Goal: Task Accomplishment & Management: Manage account settings

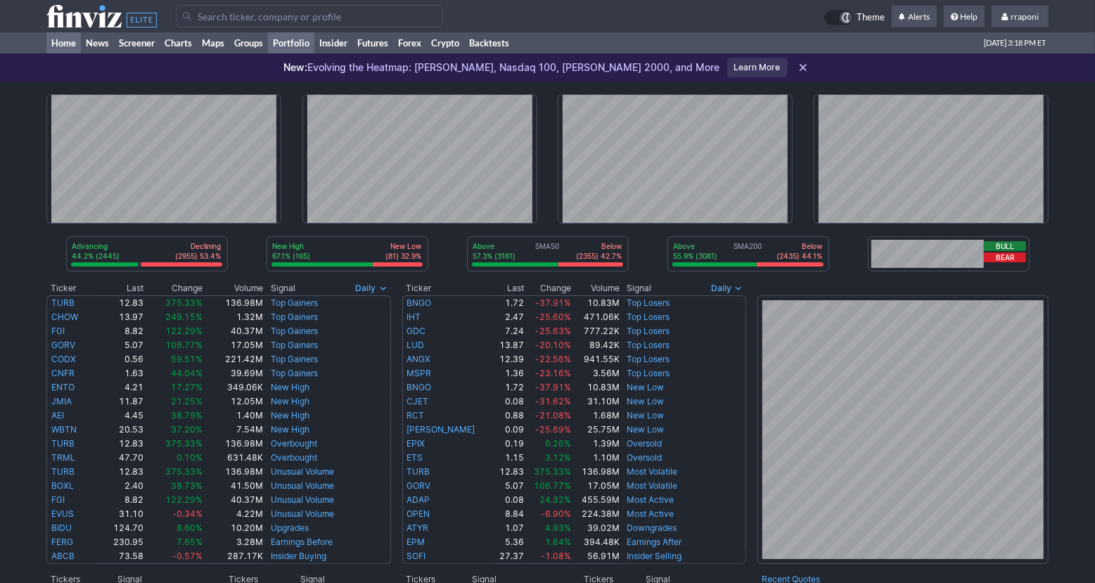
click at [304, 44] on link "Portfolio" at bounding box center [291, 42] width 46 height 21
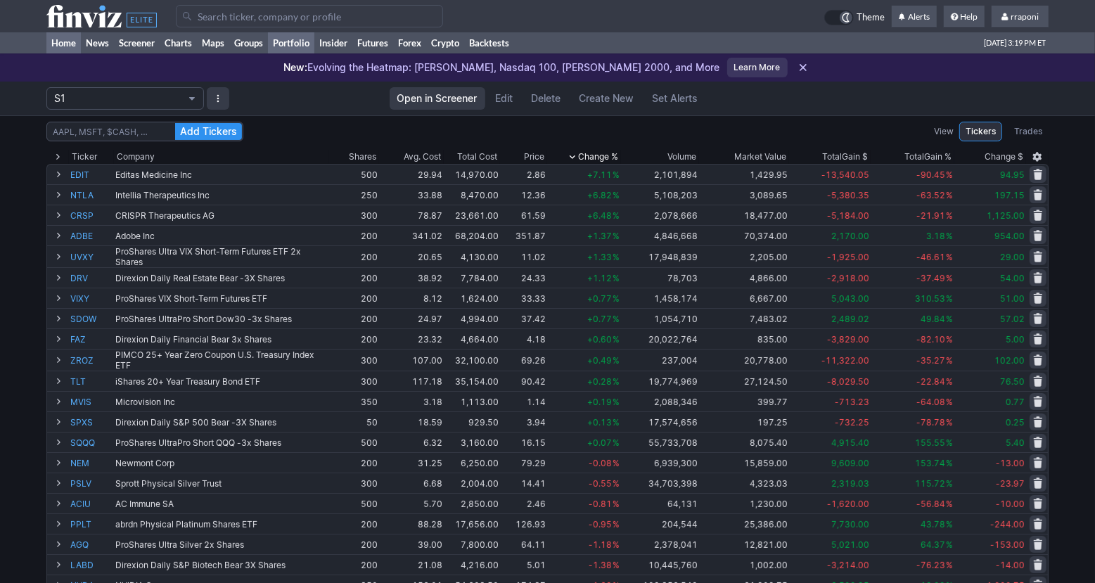
click at [64, 39] on link "Home" at bounding box center [63, 42] width 34 height 21
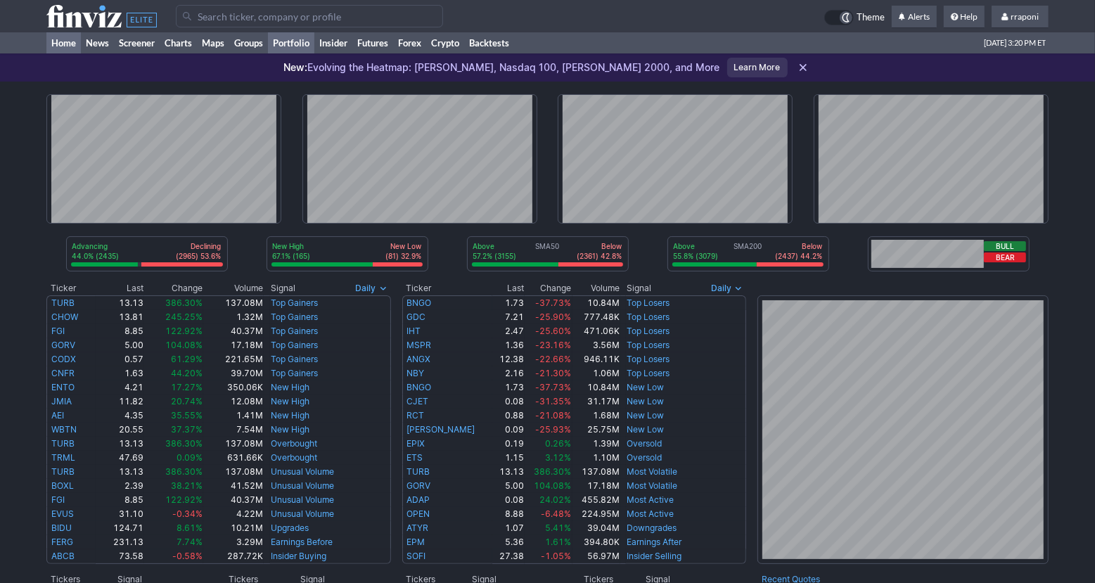
click at [290, 49] on link "Portfolio" at bounding box center [291, 42] width 46 height 21
click at [307, 46] on link "Portfolio" at bounding box center [291, 42] width 46 height 21
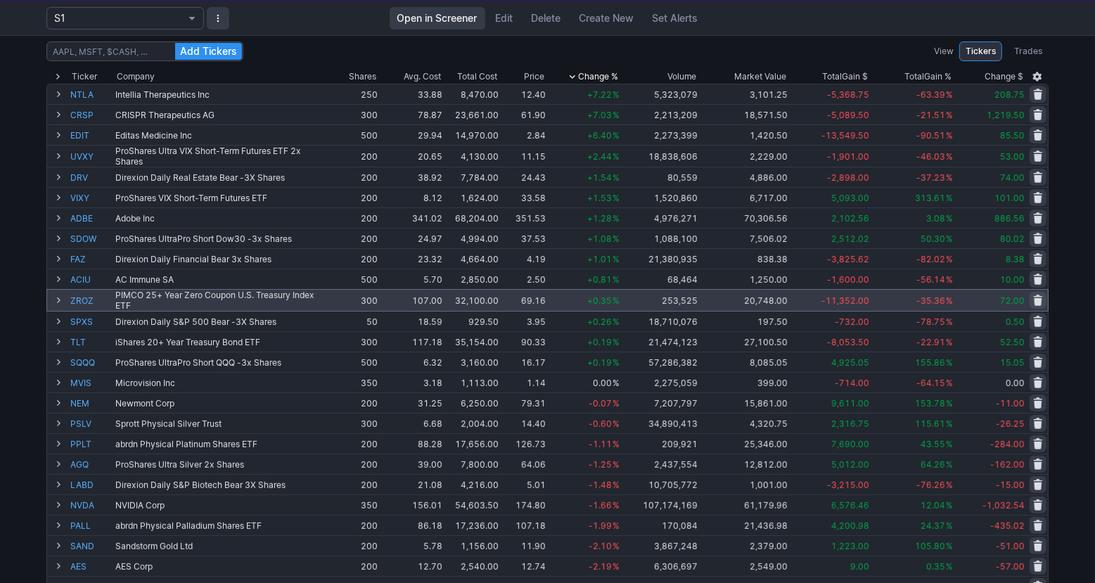
scroll to position [151, 0]
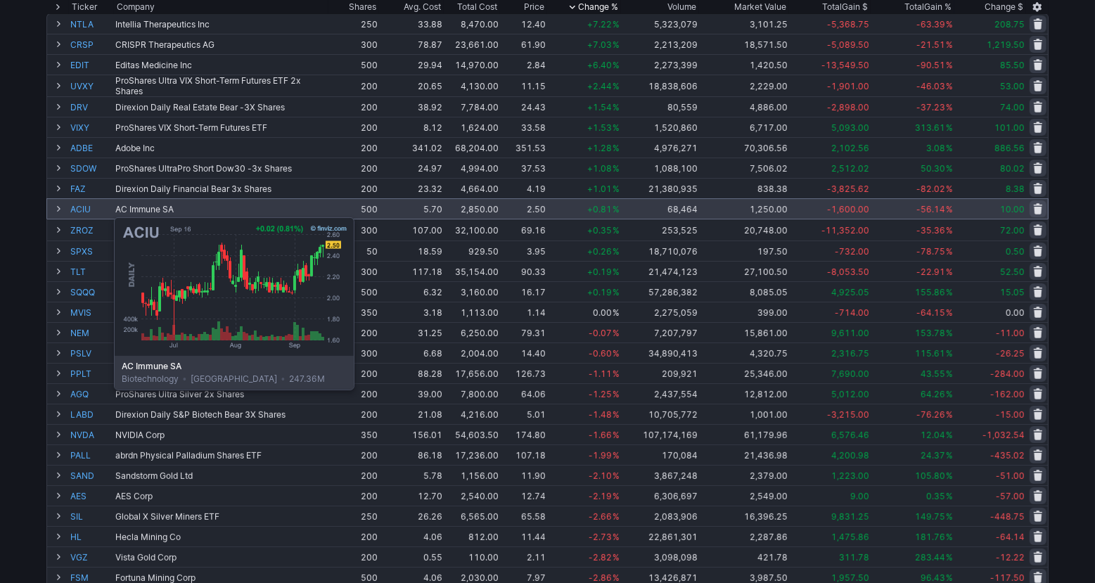
click at [79, 210] on link "ACIU" at bounding box center [91, 209] width 42 height 20
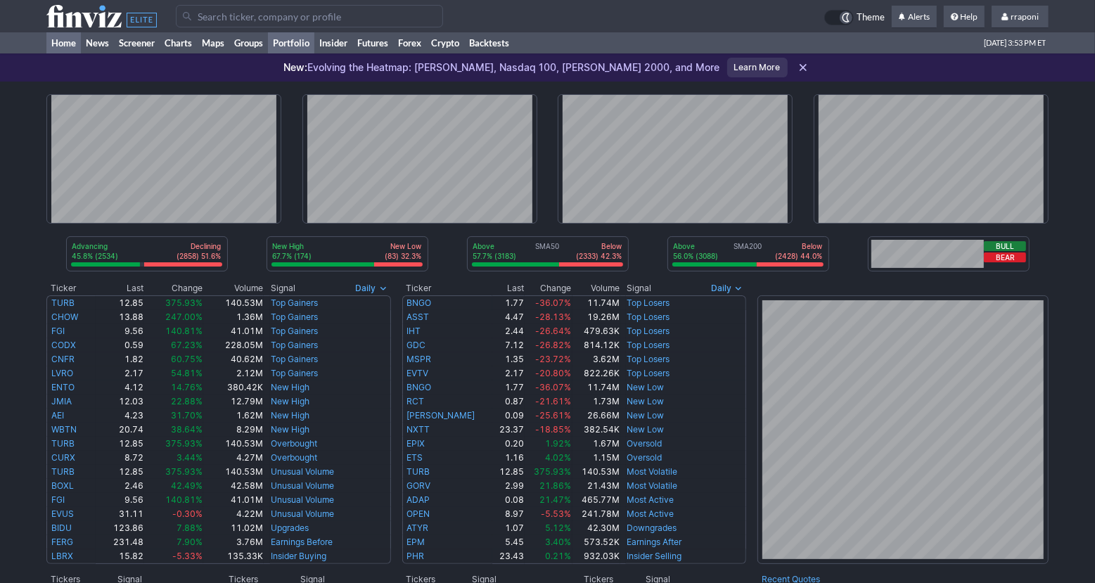
click at [292, 42] on link "Portfolio" at bounding box center [291, 42] width 46 height 21
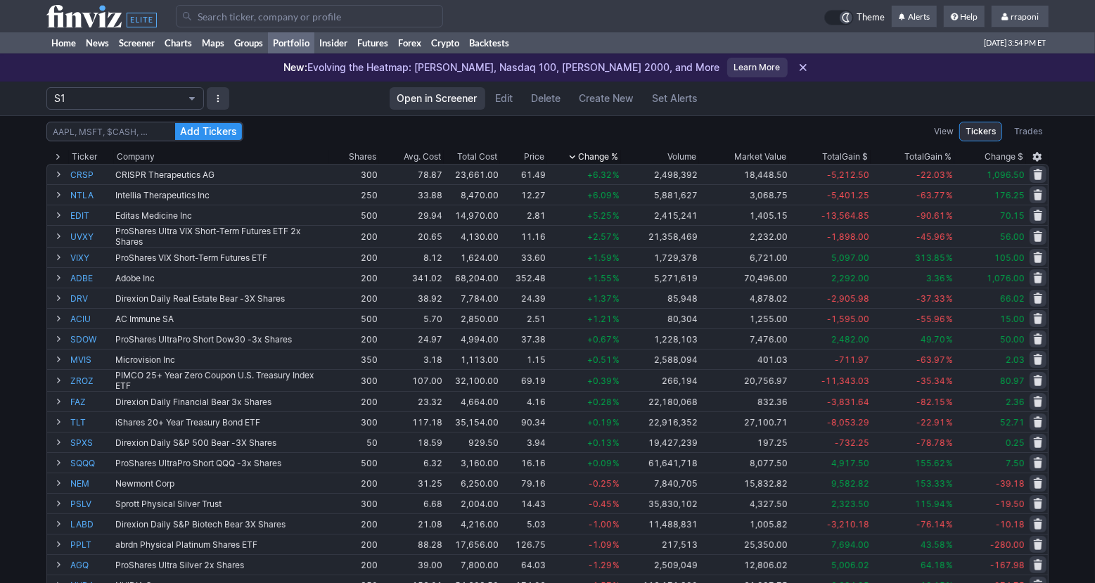
click at [1078, 271] on div "Add Tickers View Tickers Trades Ticker Company Shares Avg. Cost Total Cost Pric…" at bounding box center [547, 560] width 1095 height 891
